Goal: Transaction & Acquisition: Purchase product/service

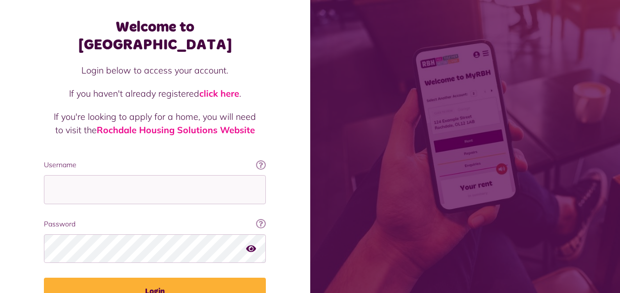
scroll to position [86, 0]
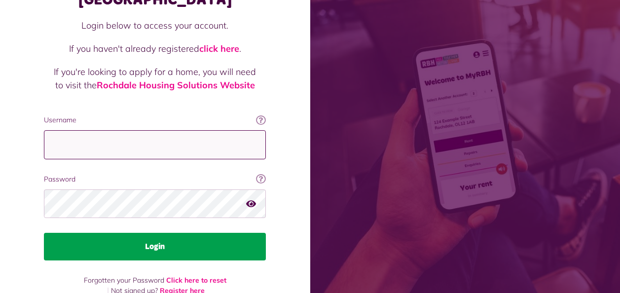
type input "**********"
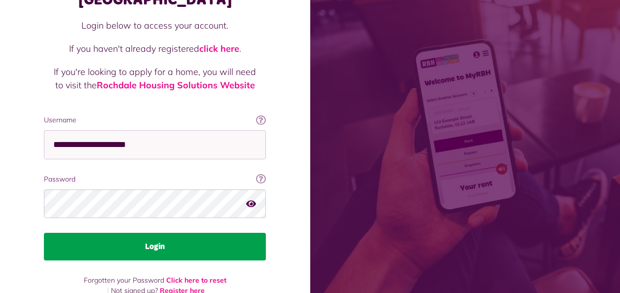
click at [144, 233] on button "Login" at bounding box center [155, 247] width 222 height 28
click at [150, 233] on button "Login" at bounding box center [155, 247] width 222 height 28
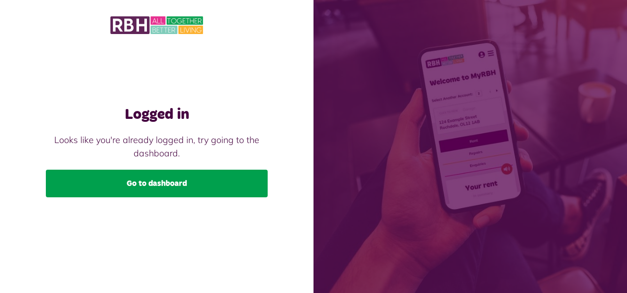
click at [135, 176] on link "Go to dashboard" at bounding box center [157, 184] width 222 height 28
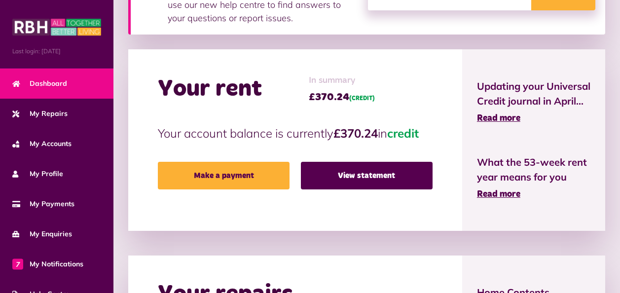
scroll to position [99, 0]
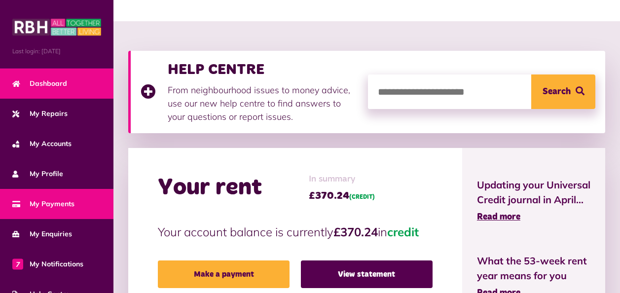
click at [55, 202] on span "My Payments" at bounding box center [43, 204] width 62 height 10
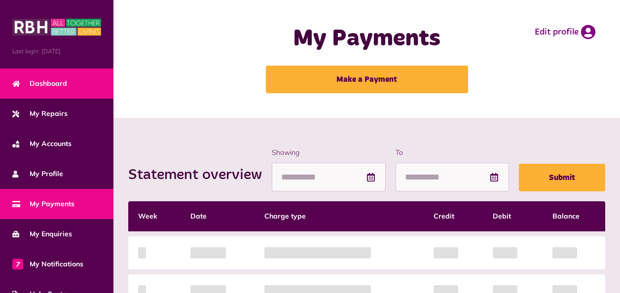
click at [39, 80] on span "Dashboard" at bounding box center [39, 83] width 55 height 10
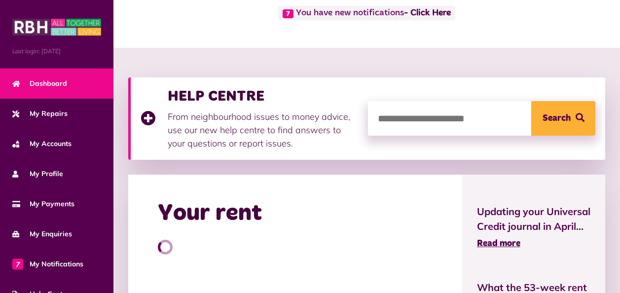
scroll to position [148, 0]
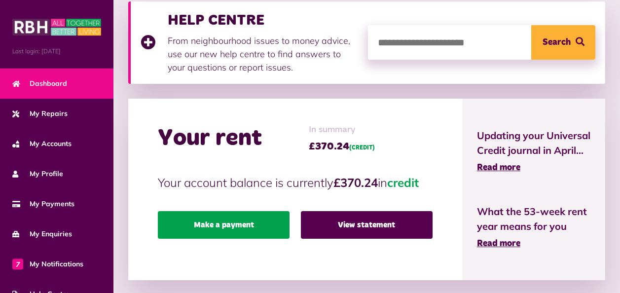
click at [227, 217] on link "Make a payment" at bounding box center [224, 225] width 132 height 28
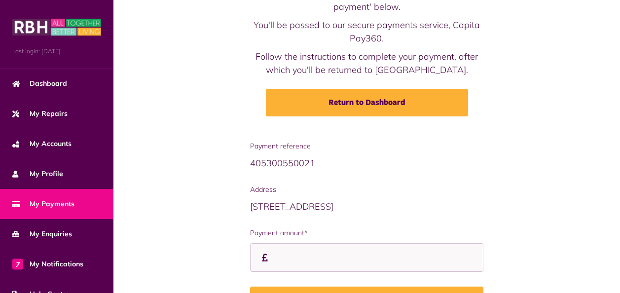
scroll to position [99, 0]
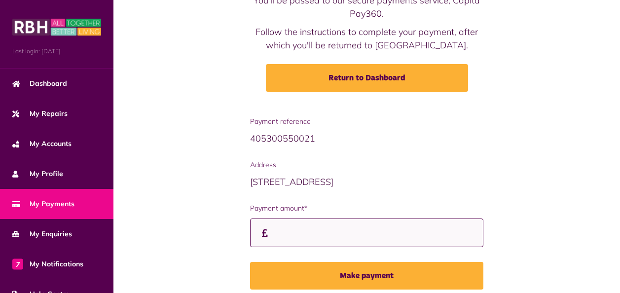
click at [290, 231] on input "Payment amount*" at bounding box center [367, 232] width 234 height 29
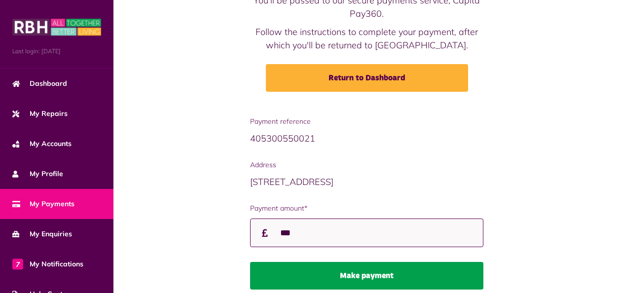
type input "***"
click at [355, 268] on button "Make payment" at bounding box center [367, 276] width 234 height 28
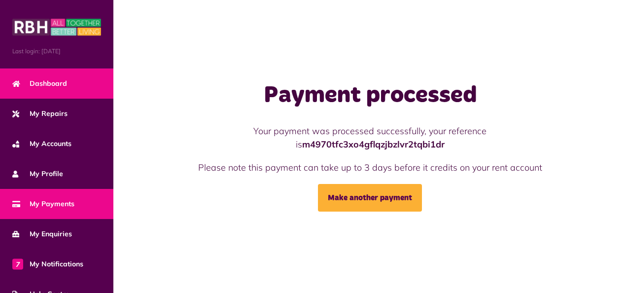
click at [48, 78] on span "Dashboard" at bounding box center [39, 83] width 55 height 10
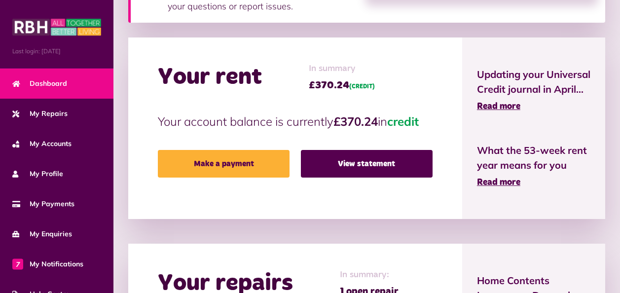
scroll to position [197, 0]
